Goal: Task Accomplishment & Management: Manage account settings

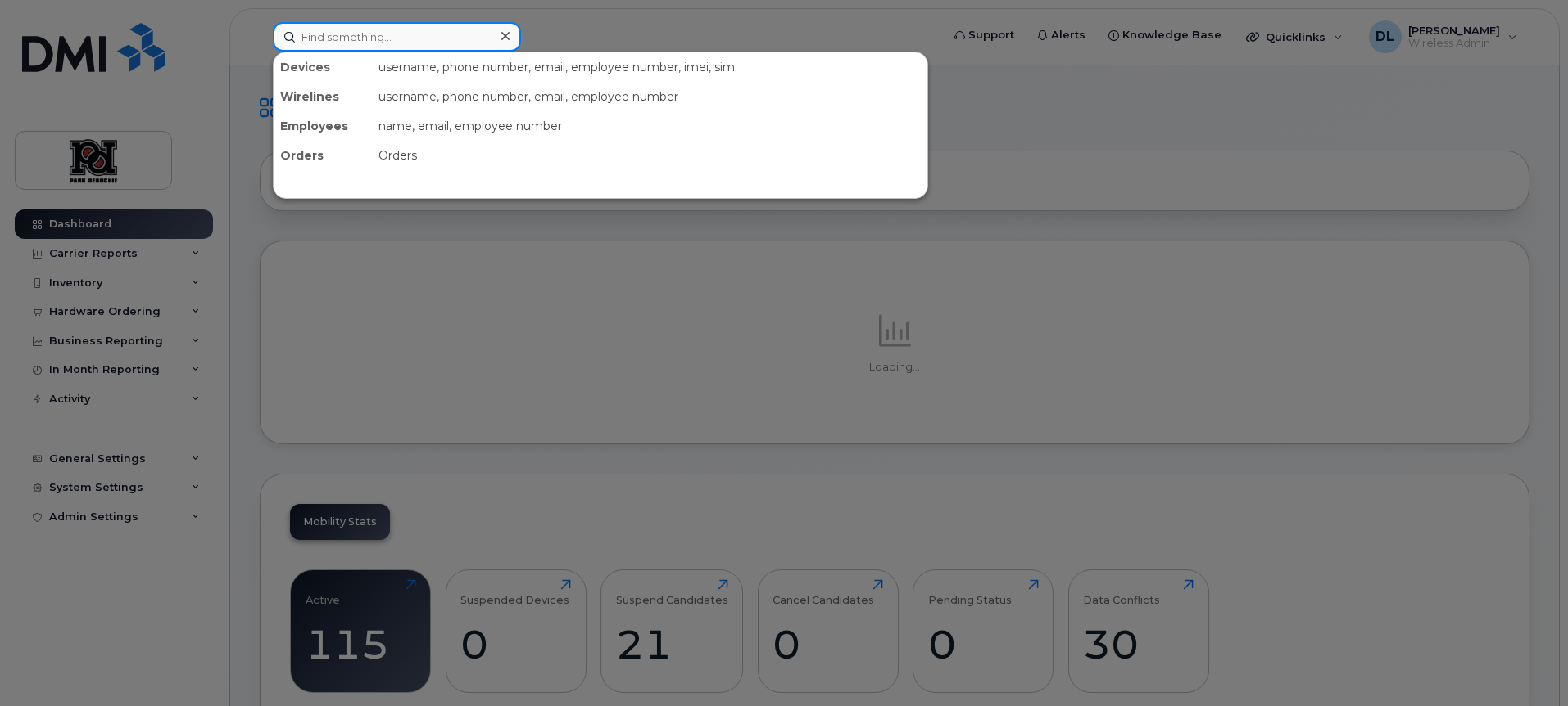
click at [353, 28] on input at bounding box center [396, 37] width 248 height 29
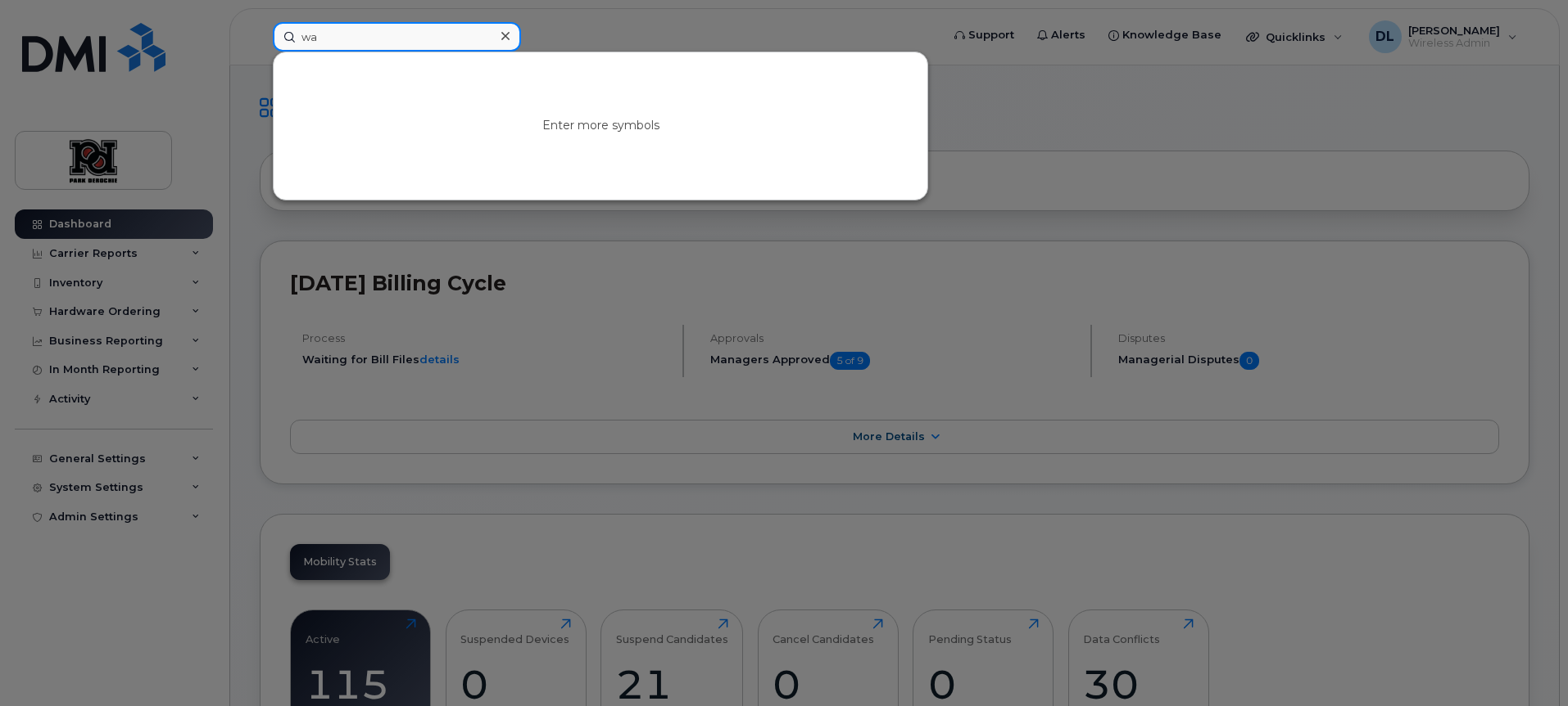
type input "w"
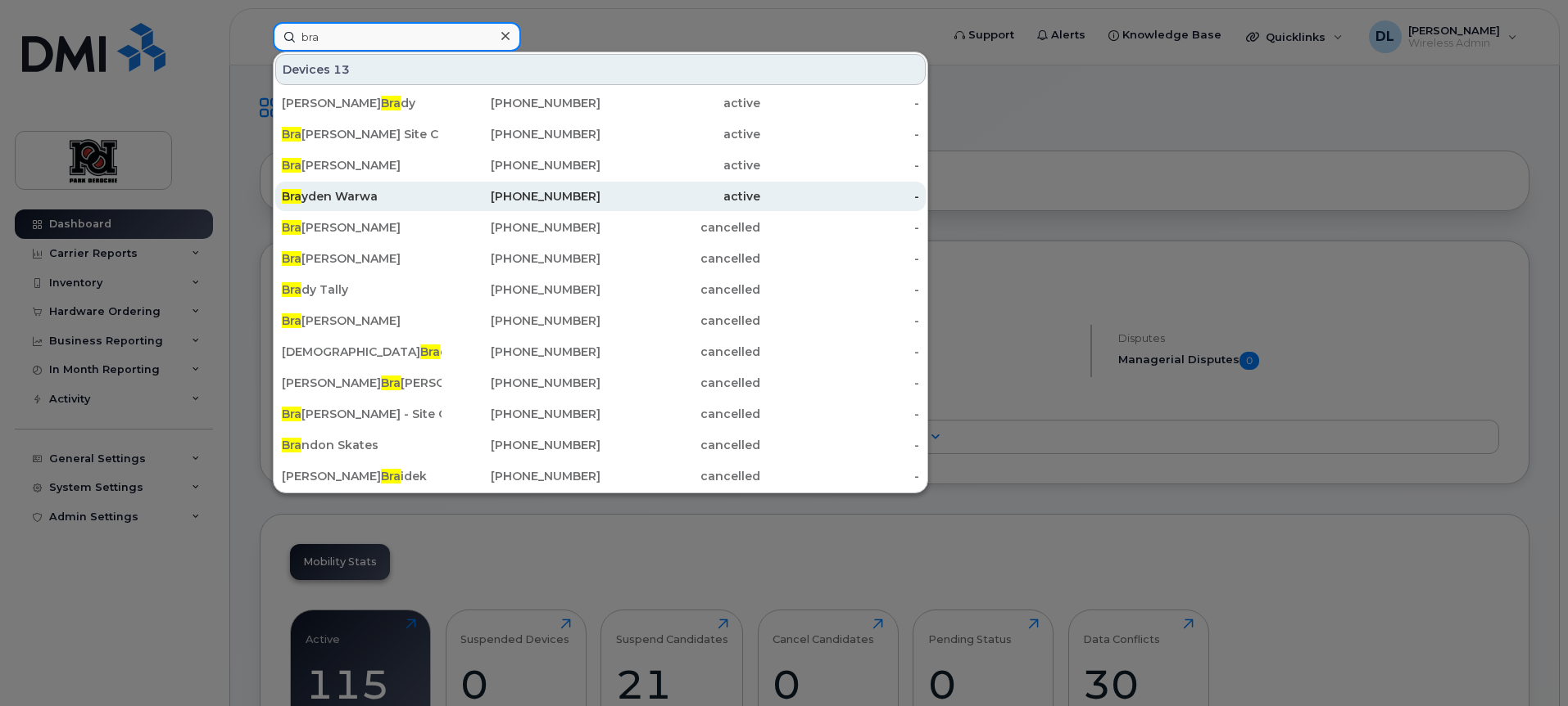
type input "bra"
click at [326, 197] on div "Bra yden Warwa" at bounding box center [361, 196] width 160 height 16
click at [326, 196] on div "Bra yden Warwa" at bounding box center [361, 196] width 160 height 16
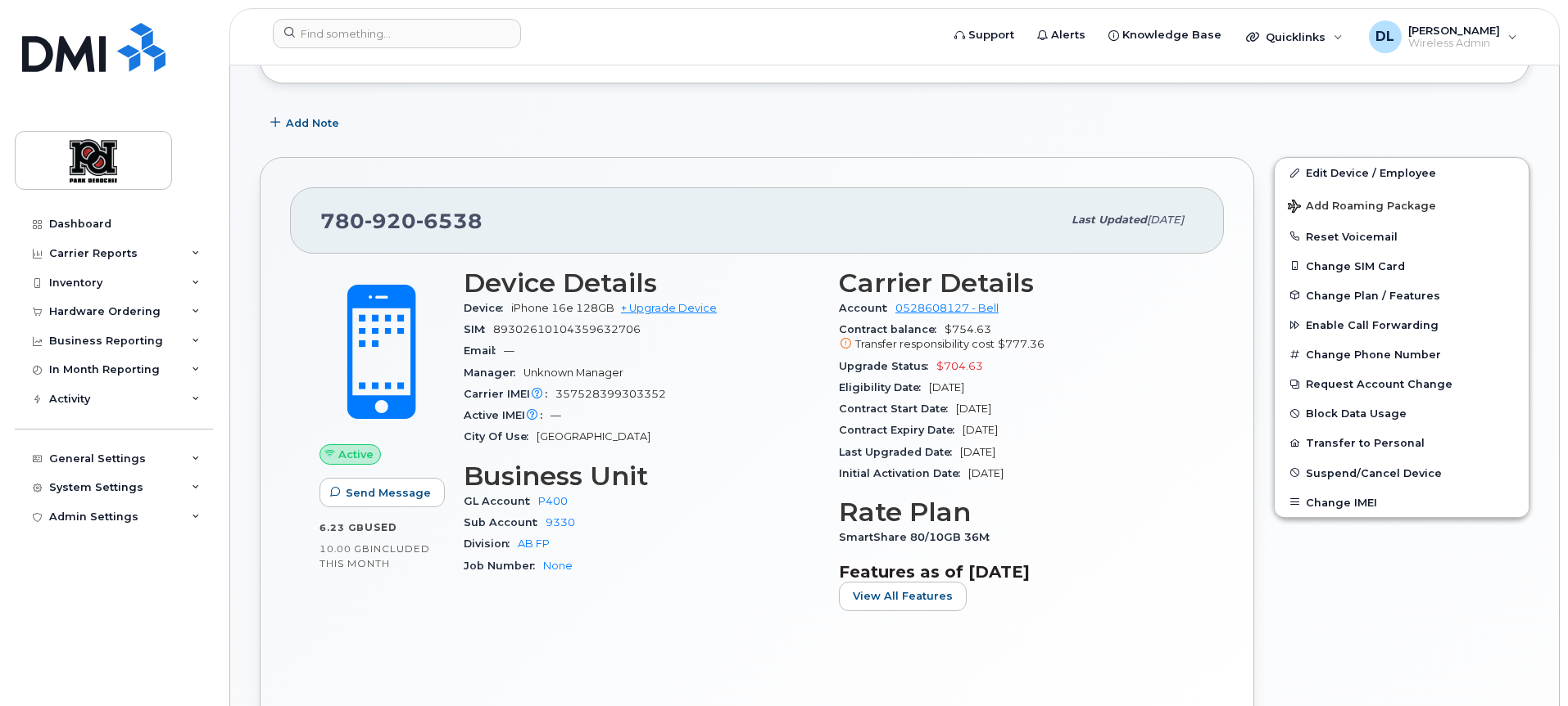
scroll to position [241, 0]
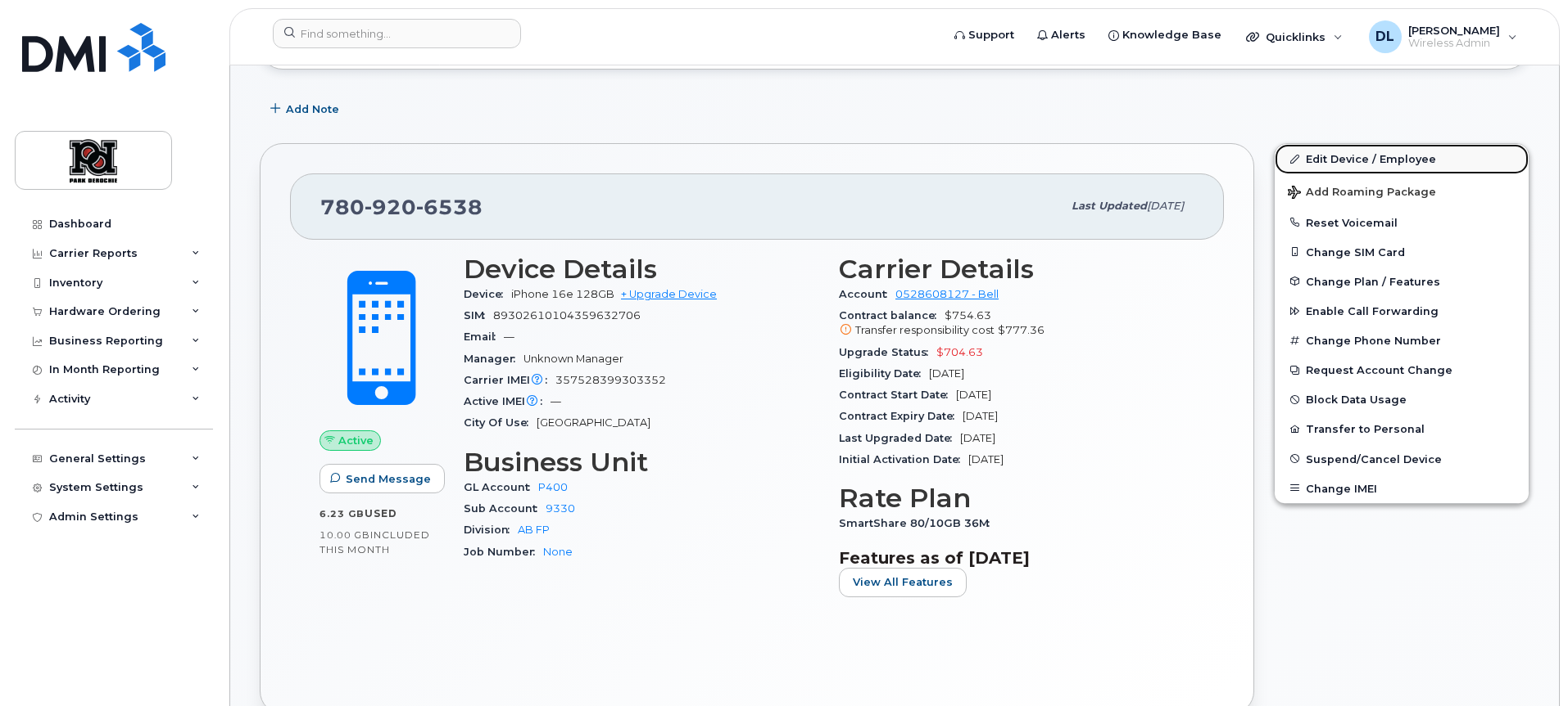
click at [1411, 151] on link "Edit Device / Employee" at bounding box center [1401, 159] width 254 height 29
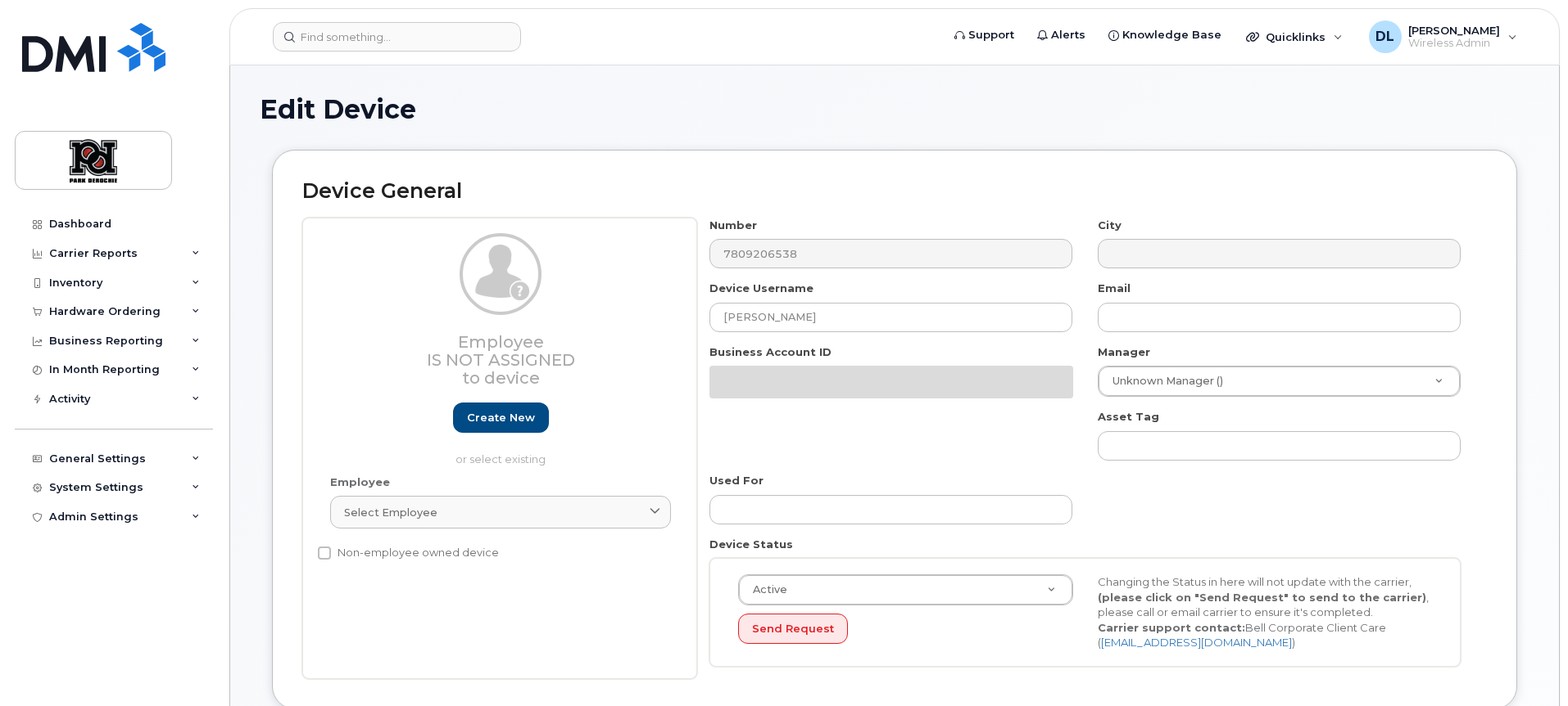
select select "2361"
select select "2366"
select select "2054"
select select "2377"
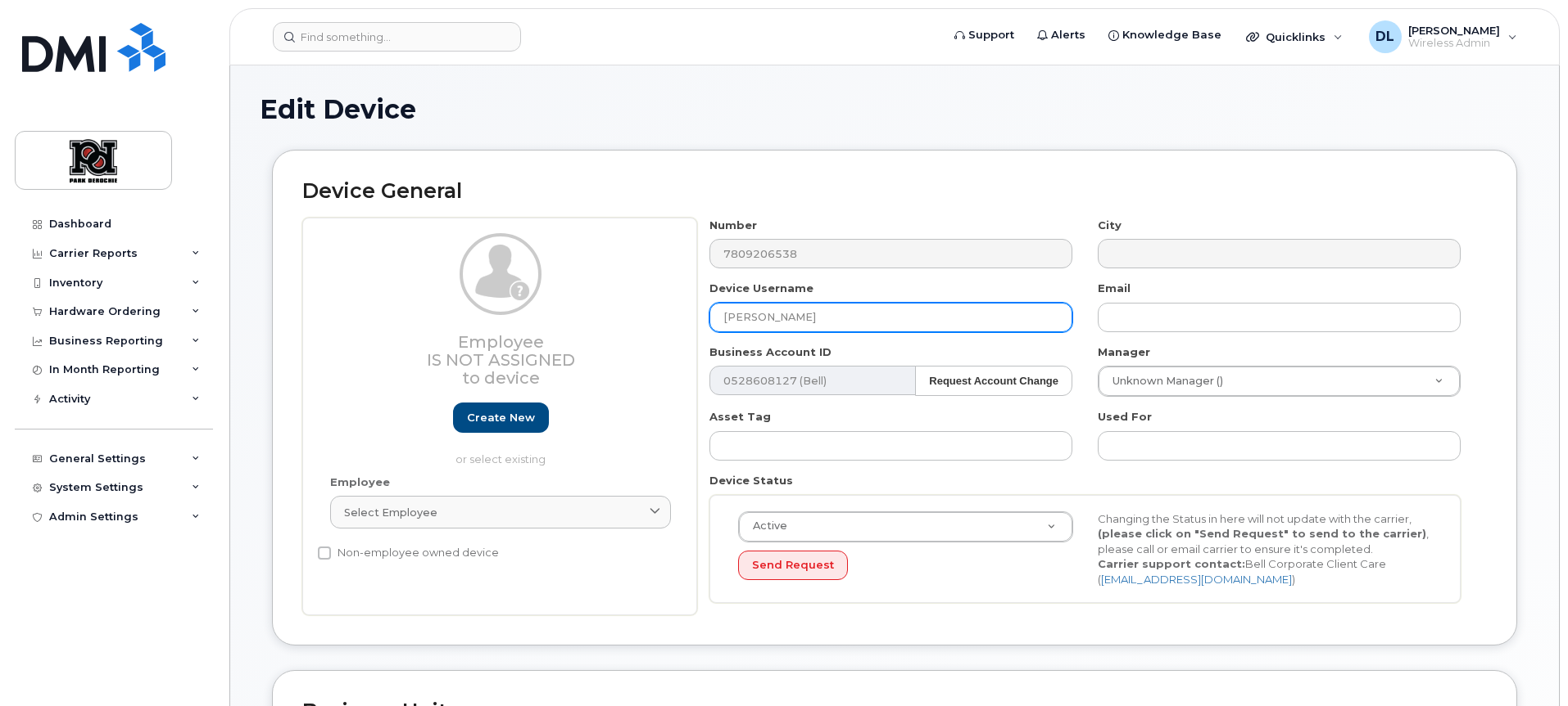
drag, startPoint x: 830, startPoint y: 315, endPoint x: 522, endPoint y: 310, distance: 308.0
click at [548, 310] on div "Employee Is not assigned to device Create new or select existing Employee Selec…" at bounding box center [894, 417] width 1184 height 399
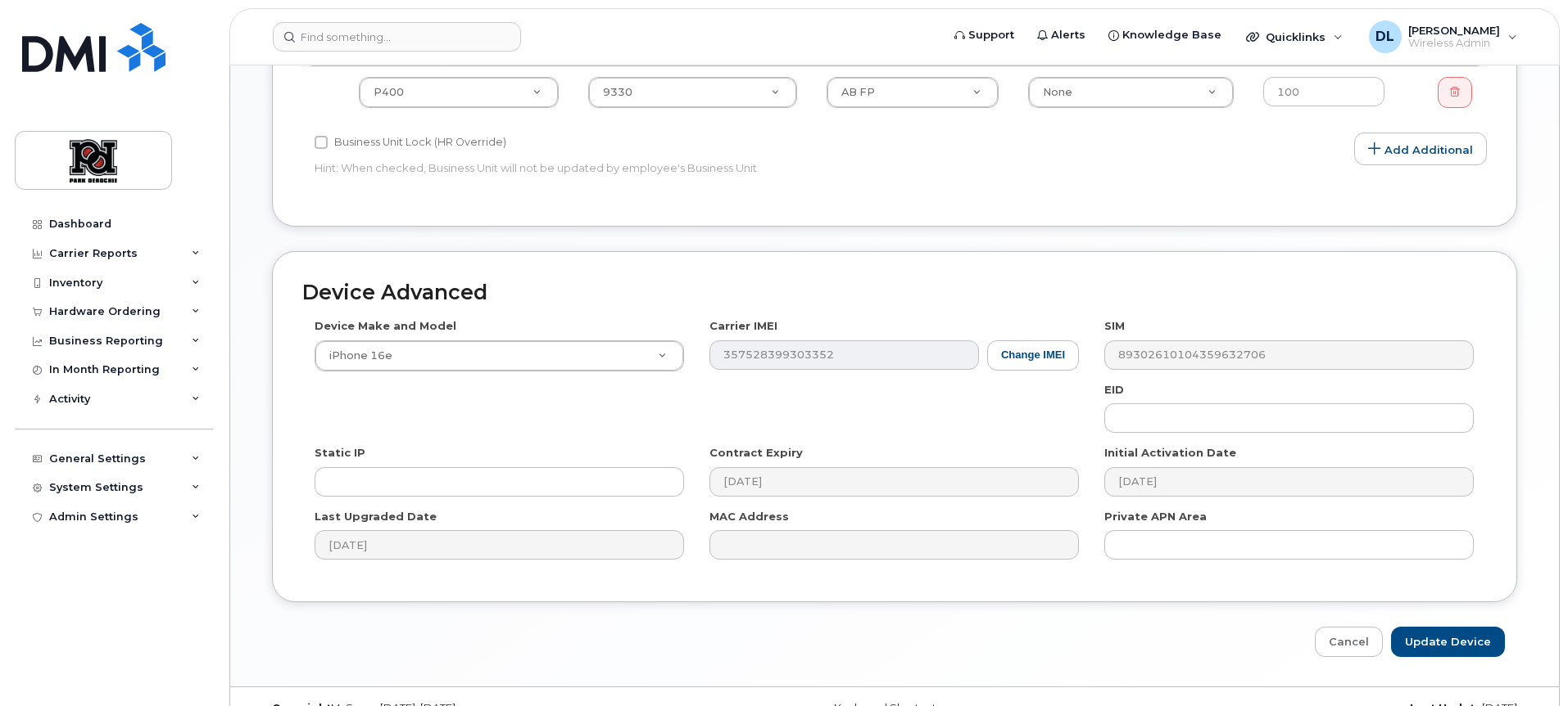
scroll to position [734, 0]
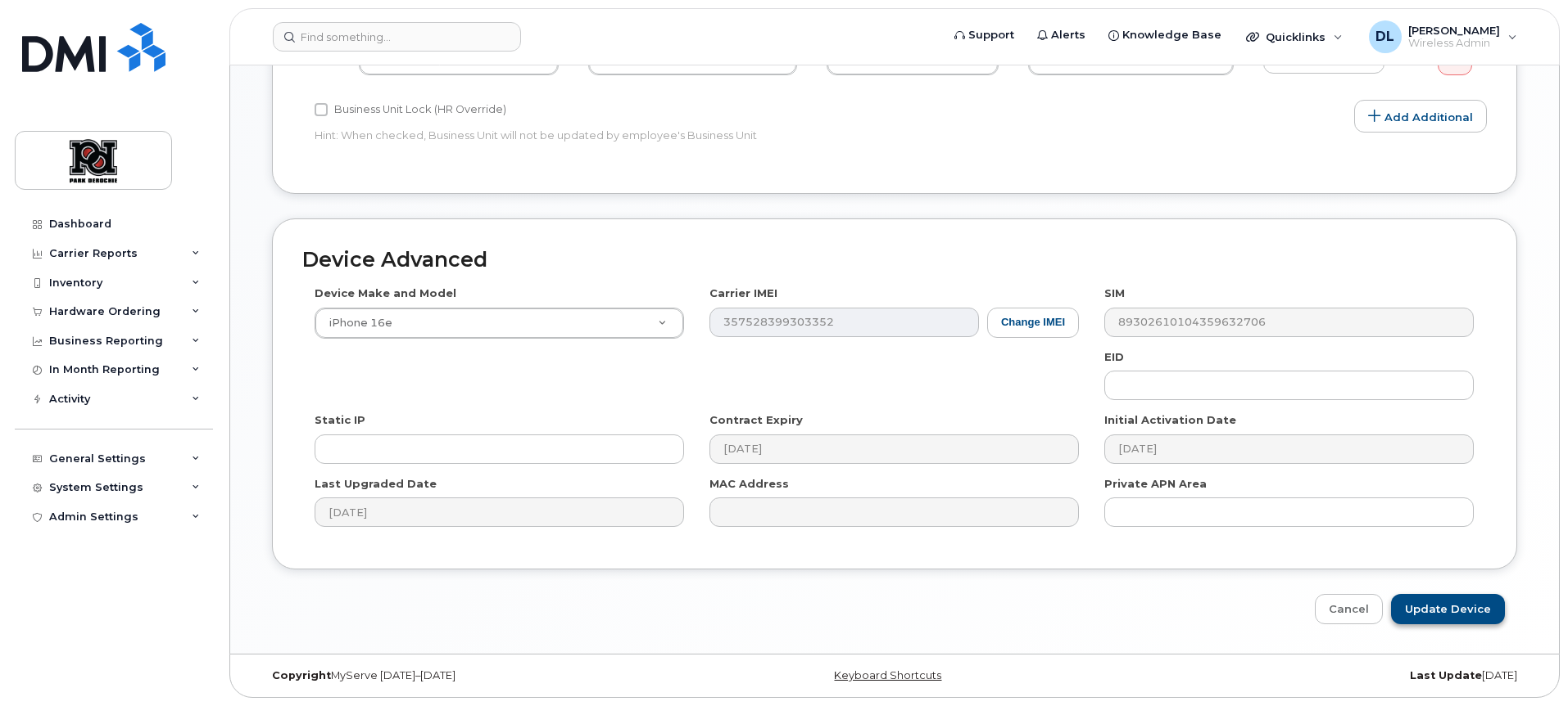
type input "[PERSON_NAME]"
click at [1451, 609] on input "Update Device" at bounding box center [1447, 609] width 113 height 30
type input "Saving..."
